Goal: Book appointment/travel/reservation

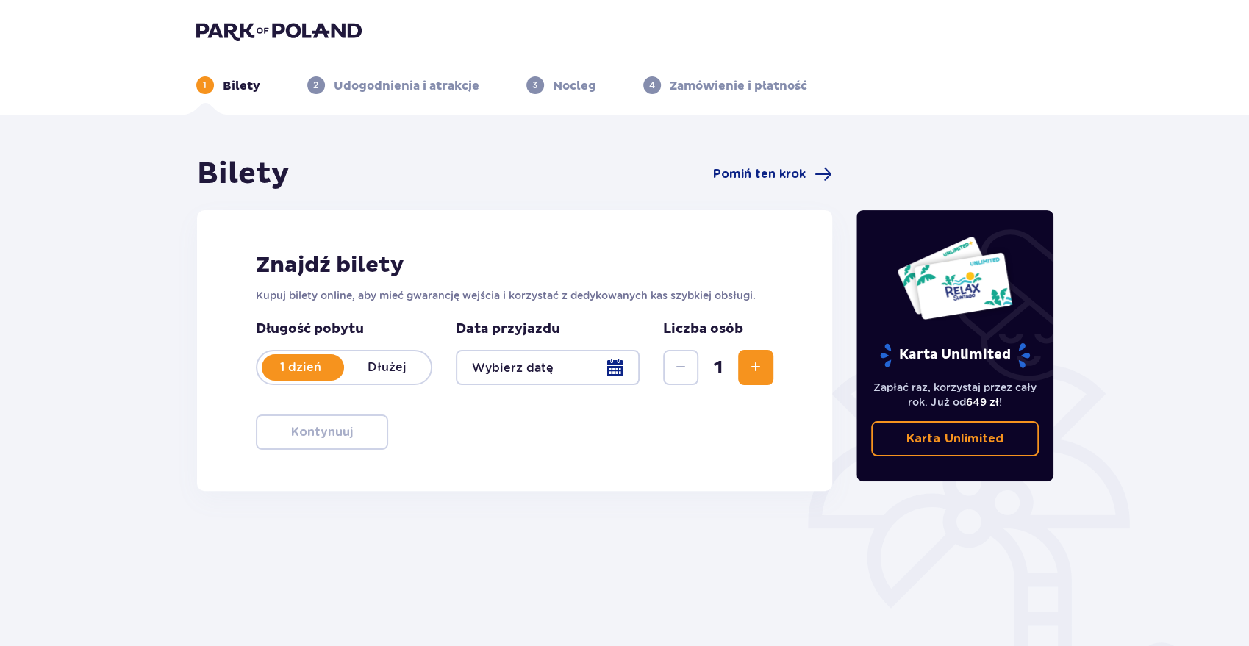
click at [523, 371] on div at bounding box center [548, 367] width 185 height 35
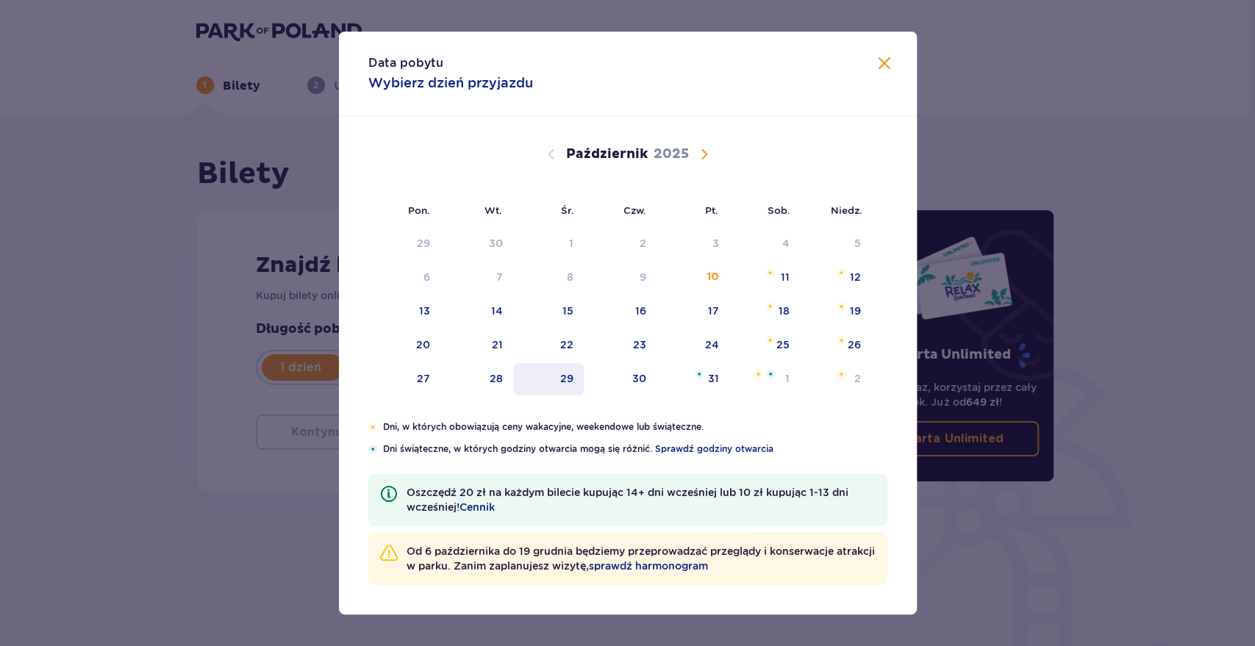
click at [538, 368] on div "29" at bounding box center [548, 379] width 71 height 32
type input "[DATE]"
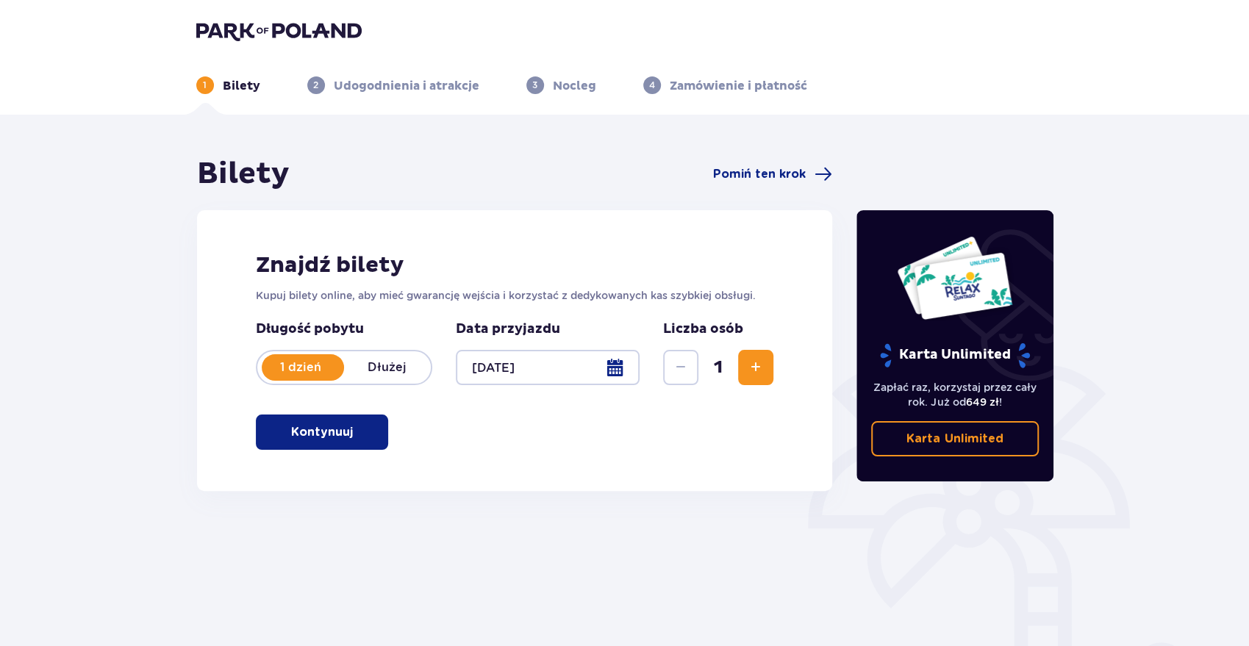
click at [317, 435] on p "Kontynuuj" at bounding box center [322, 432] width 62 height 16
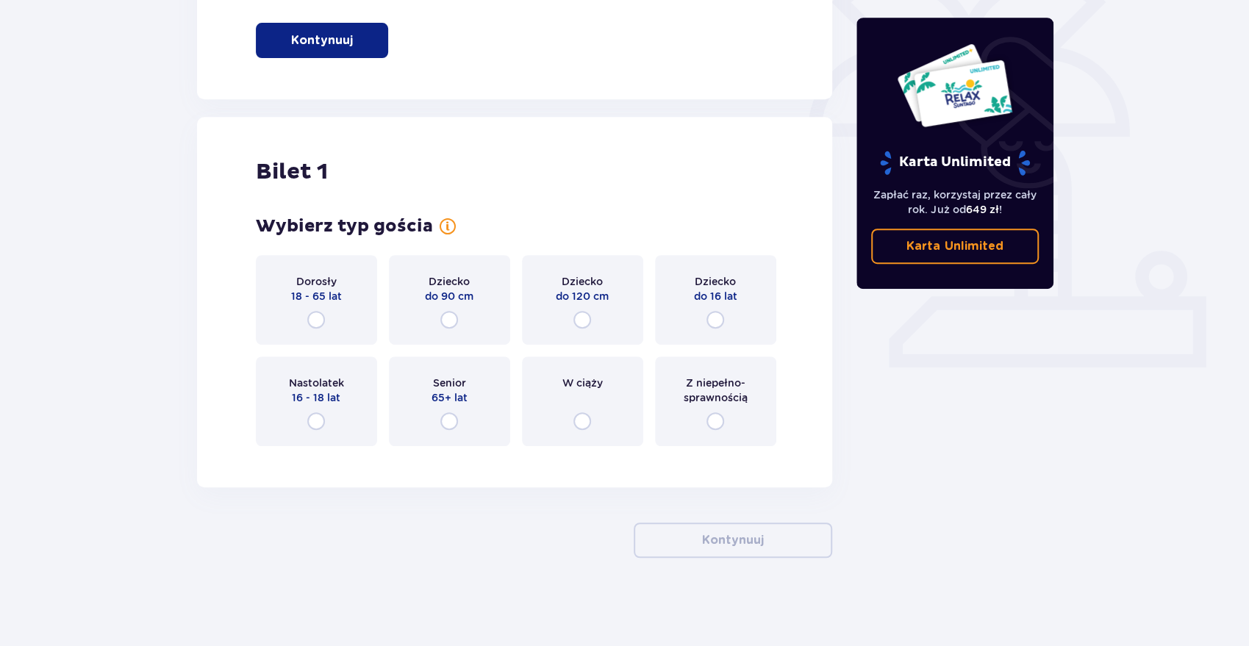
click at [302, 317] on div "Dorosły 18 - 65 lat" at bounding box center [316, 300] width 121 height 90
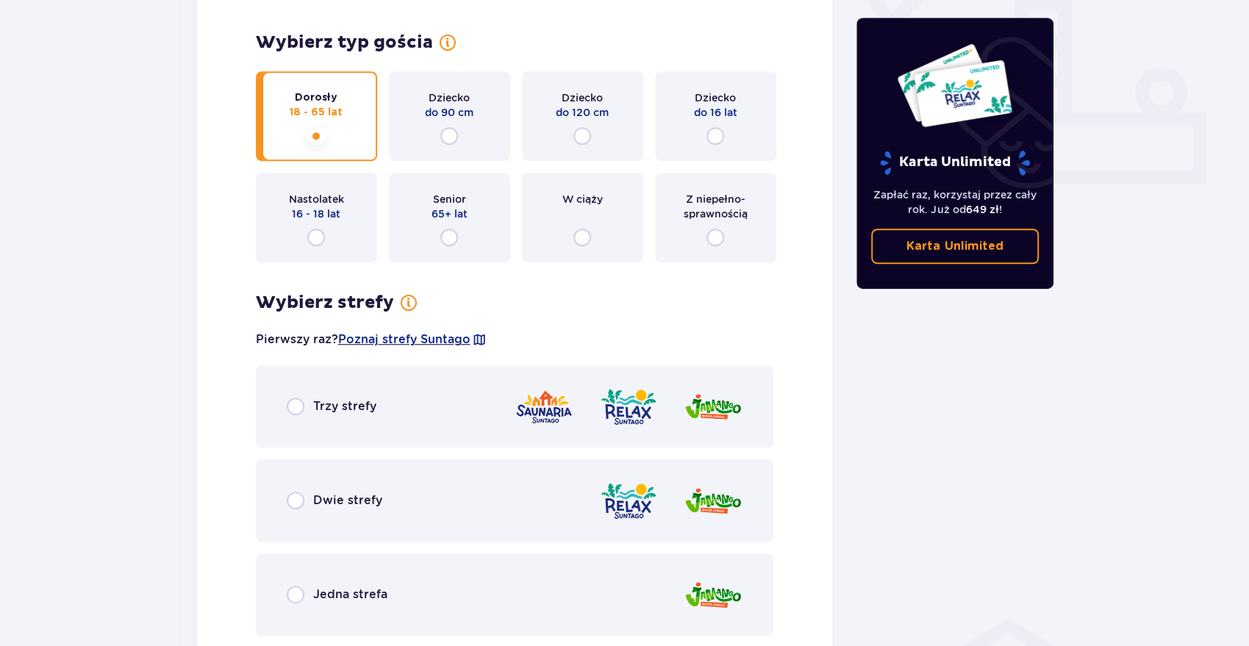
scroll to position [547, 0]
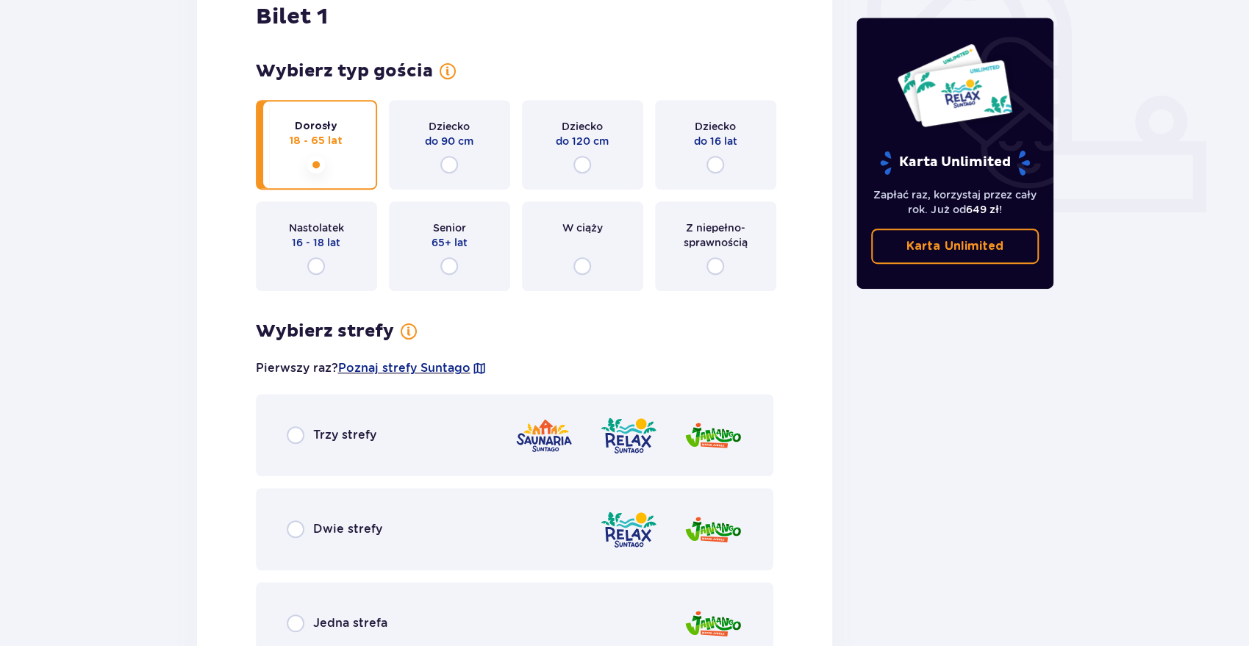
click at [363, 531] on span "Dwie strefy" at bounding box center [347, 529] width 69 height 16
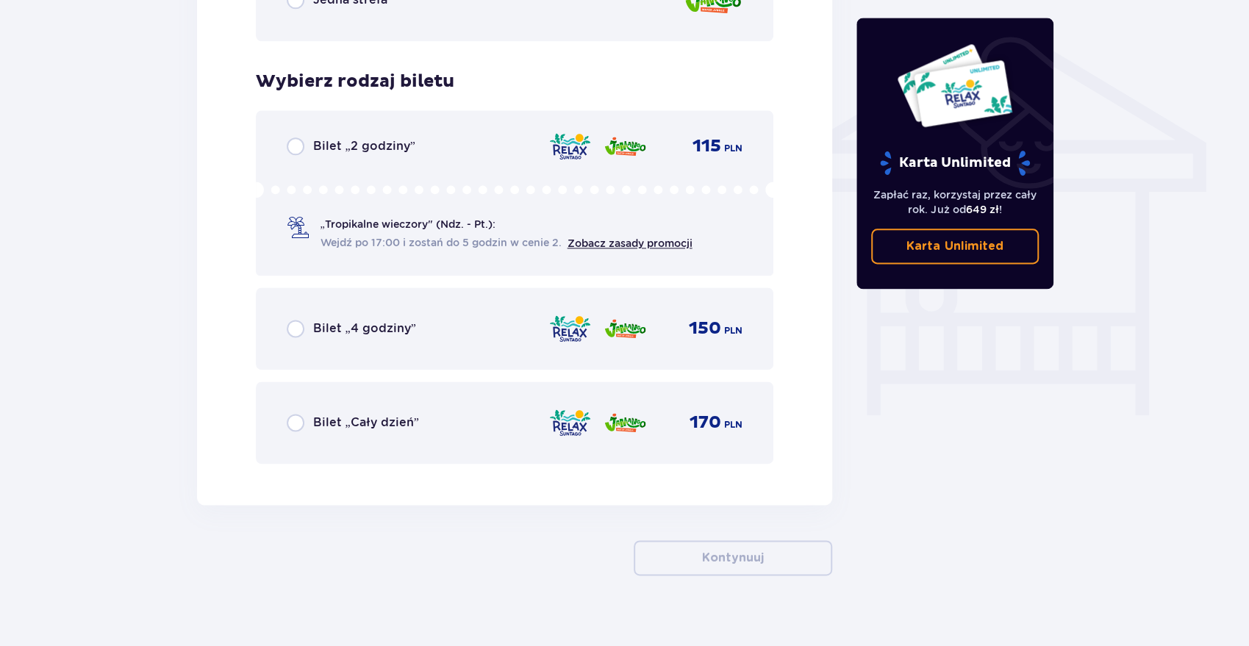
scroll to position [1188, 0]
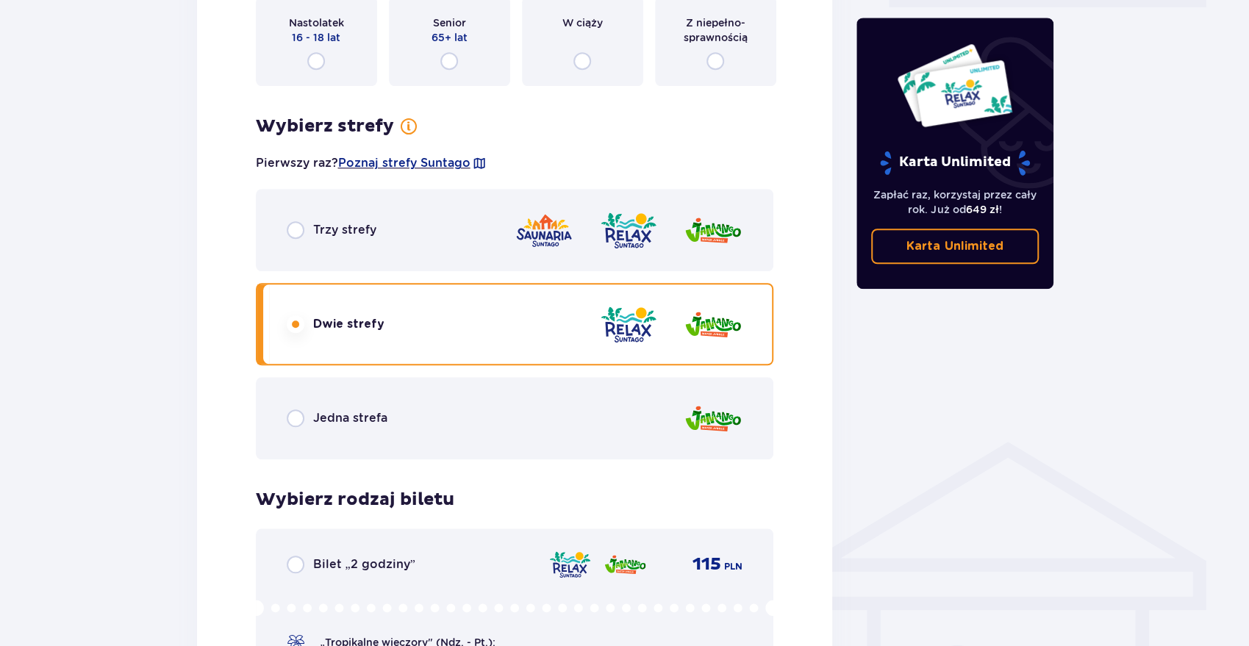
click at [350, 244] on div "Trzy strefy" at bounding box center [515, 230] width 518 height 82
